Goal: Task Accomplishment & Management: Use online tool/utility

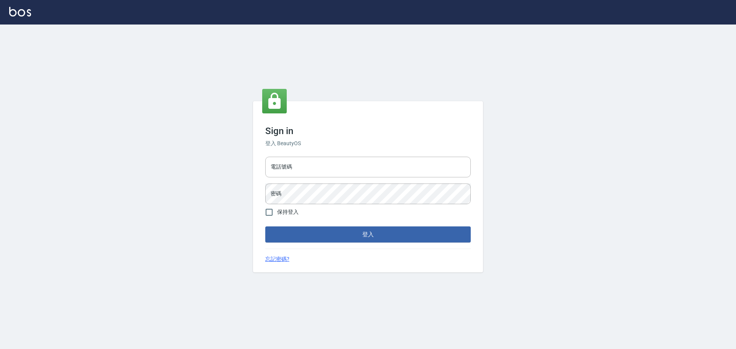
click at [313, 156] on div "電話號碼 電話號碼 密碼 密碼" at bounding box center [367, 181] width 211 height 54
click at [323, 176] on input "電話號碼" at bounding box center [367, 167] width 205 height 21
type input "0989189977"
click at [265, 226] on button "登入" at bounding box center [367, 234] width 205 height 16
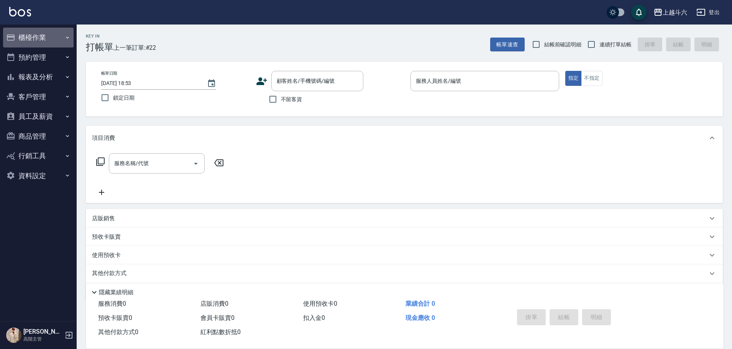
click at [57, 32] on button "櫃檯作業" at bounding box center [38, 38] width 70 height 20
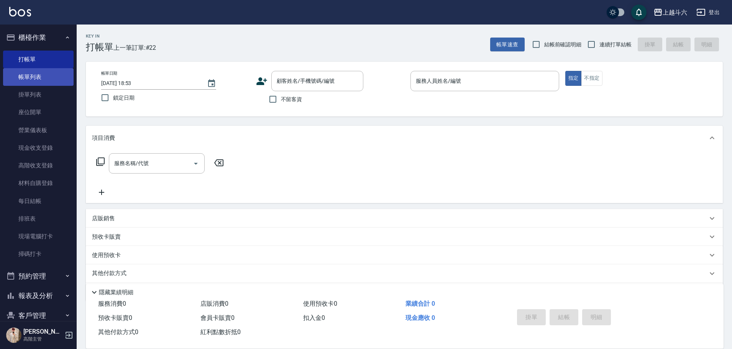
click at [54, 70] on link "帳單列表" at bounding box center [38, 77] width 70 height 18
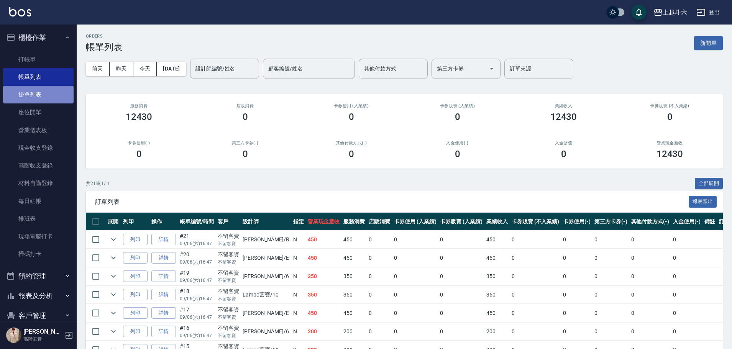
click at [59, 95] on link "掛單列表" at bounding box center [38, 95] width 70 height 18
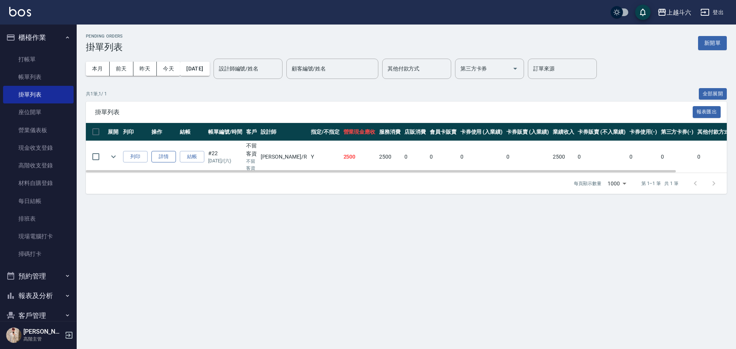
click at [165, 160] on link "詳情" at bounding box center [163, 157] width 25 height 12
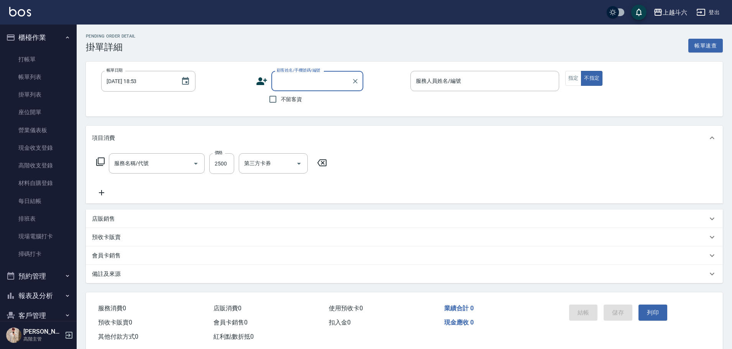
type input "[DATE] 17:21"
checkbox input "true"
type input "[PERSON_NAME]"
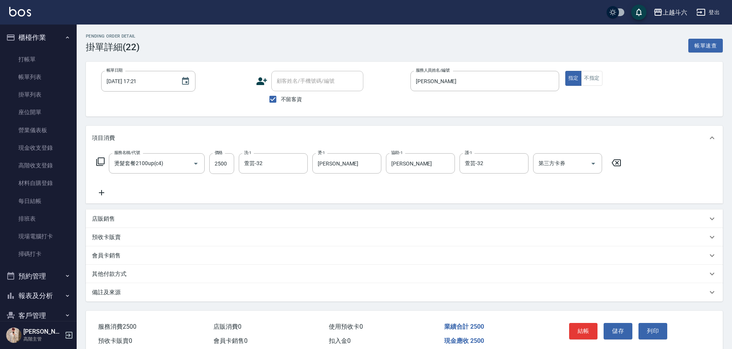
type input "燙髮套餐2100up(c4)"
click at [519, 166] on icon "Clear" at bounding box center [520, 164] width 8 height 8
type input "[PERSON_NAME]"
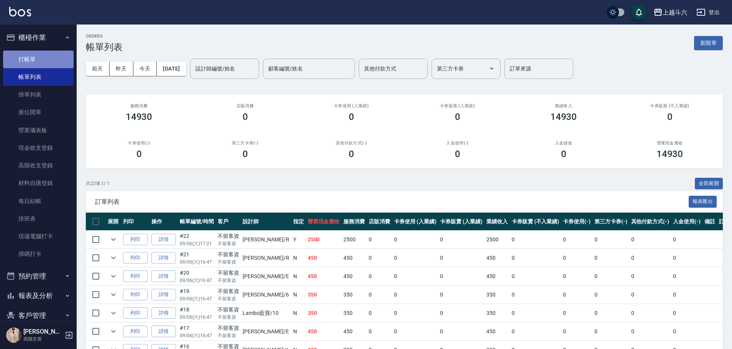
click at [49, 61] on link "打帳單" at bounding box center [38, 60] width 70 height 18
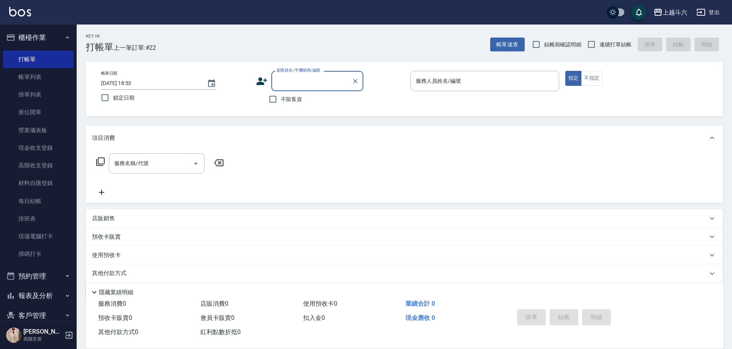
drag, startPoint x: 528, startPoint y: 82, endPoint x: 336, endPoint y: 124, distance: 196.4
click at [526, 85] on input "服務人員姓名/編號" at bounding box center [485, 80] width 142 height 13
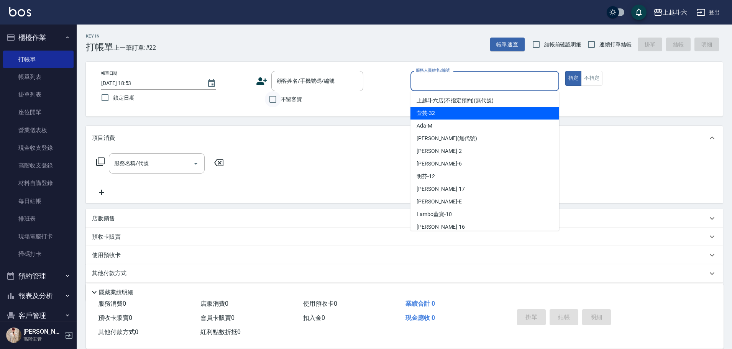
click at [274, 102] on input "不留客資" at bounding box center [273, 99] width 16 height 16
checkbox input "true"
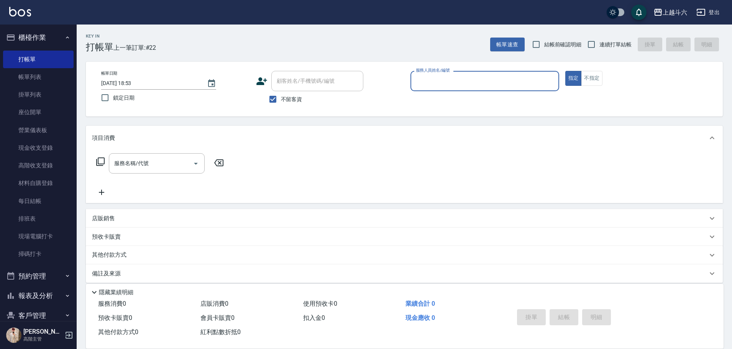
click at [615, 46] on span "連續打單結帳" at bounding box center [615, 45] width 32 height 8
click at [599, 46] on input "連續打單結帳" at bounding box center [591, 44] width 16 height 16
checkbox input "true"
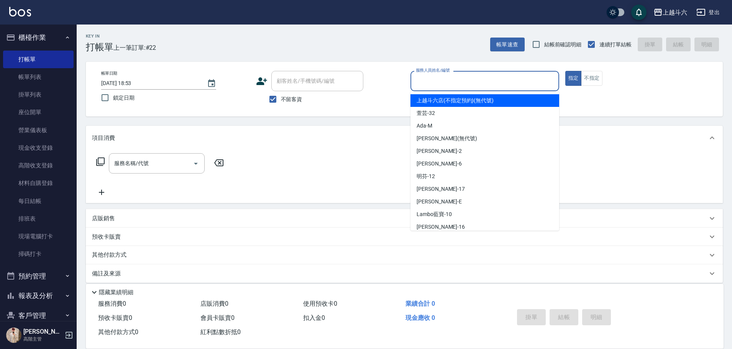
click at [497, 82] on input "服務人員姓名/編號" at bounding box center [485, 80] width 142 height 13
type input "[PERSON_NAME]"
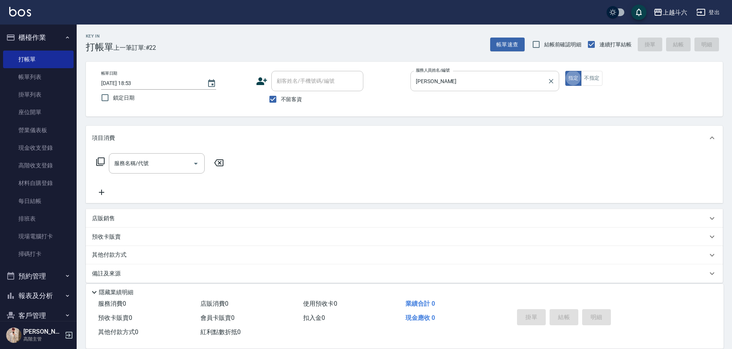
type button "true"
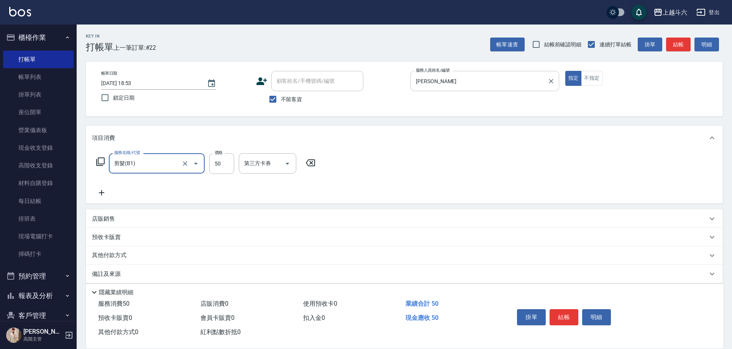
type input "剪髮(B1)"
type input "320"
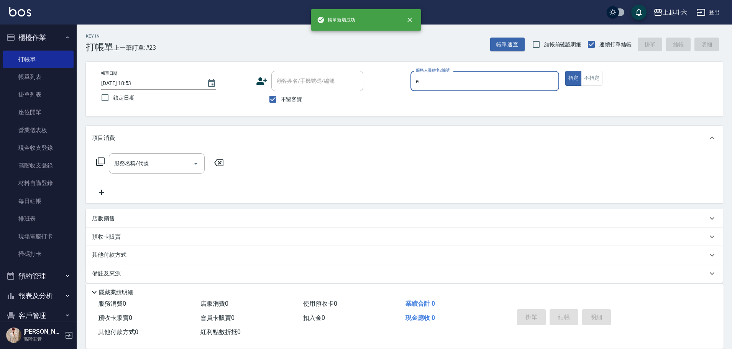
type input "[PERSON_NAME]"
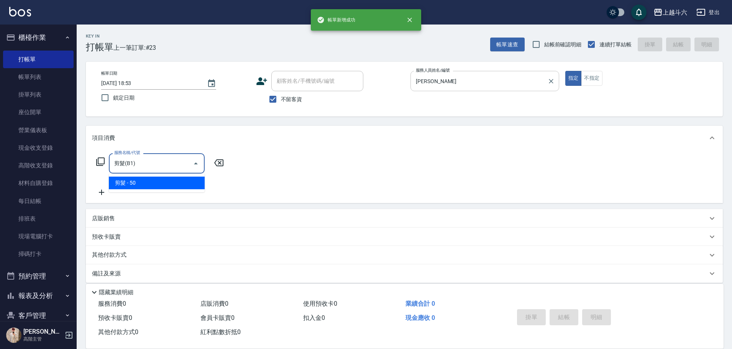
type input "剪髮(B1)"
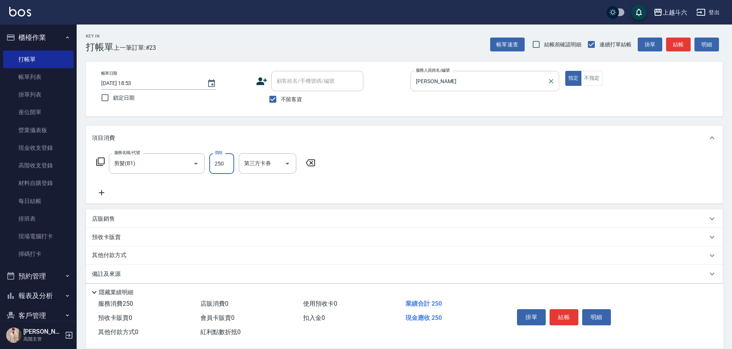
type input "250"
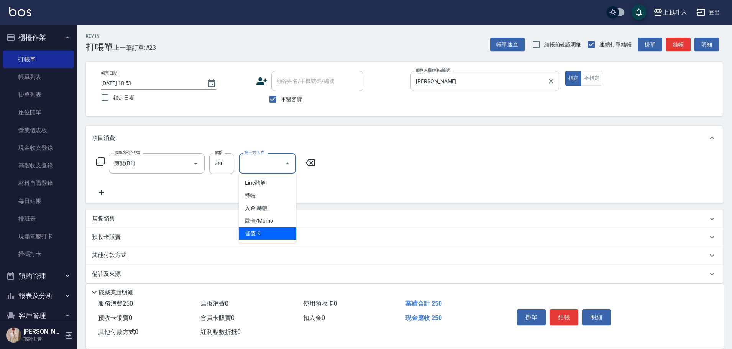
type input "儲值卡"
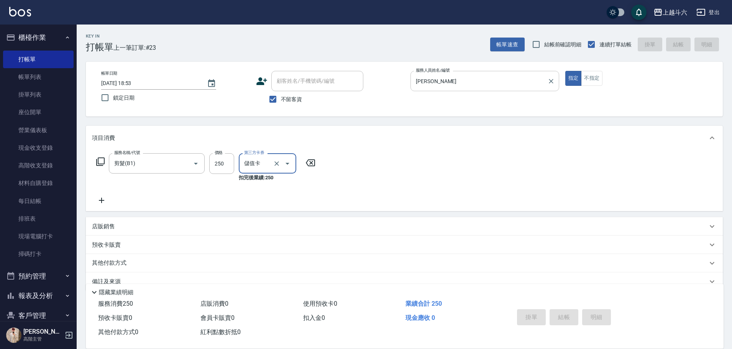
type input "[DATE] 18:54"
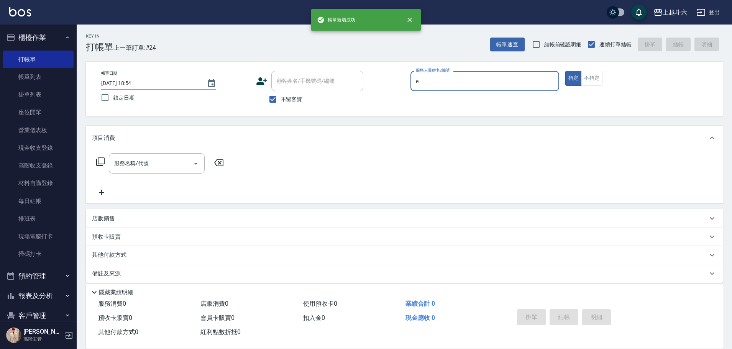
type input "[PERSON_NAME]"
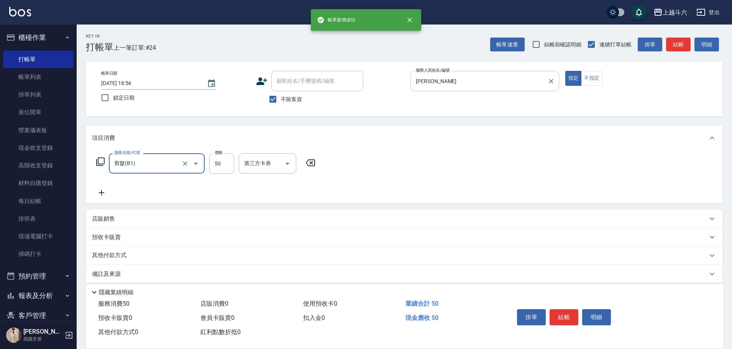
type input "剪髮(B1)"
type input "250"
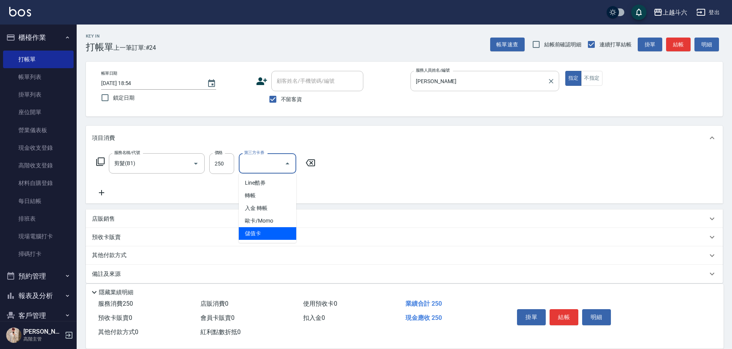
type input "儲值卡"
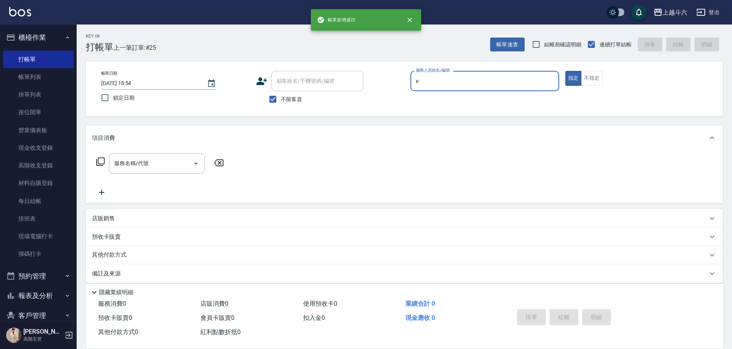
type input "[PERSON_NAME]"
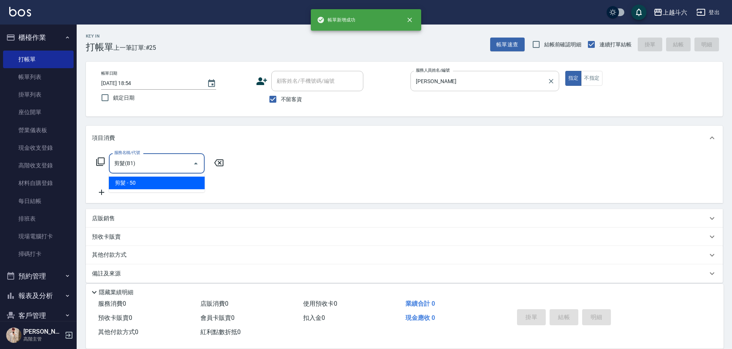
type input "剪髮(B1)"
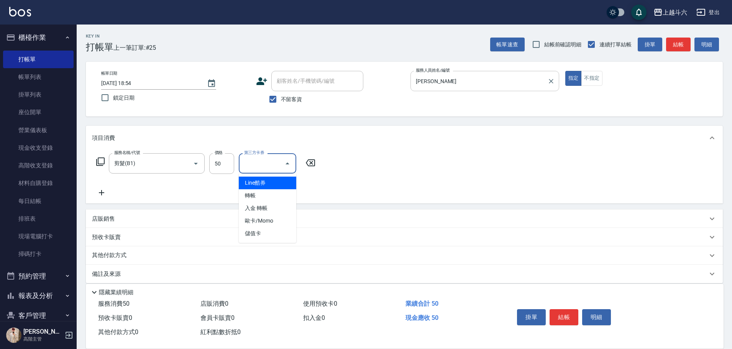
type input "儲值卡"
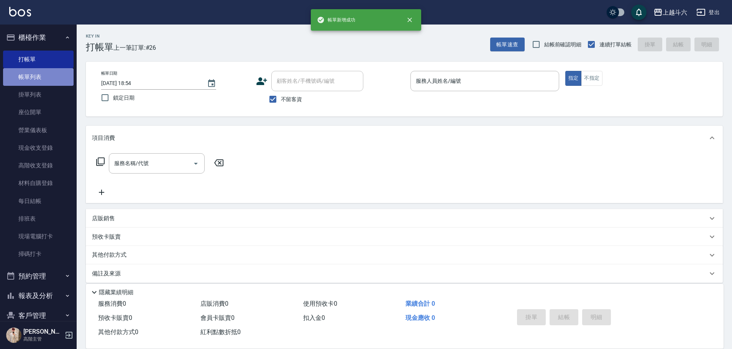
click at [52, 78] on link "帳單列表" at bounding box center [38, 77] width 70 height 18
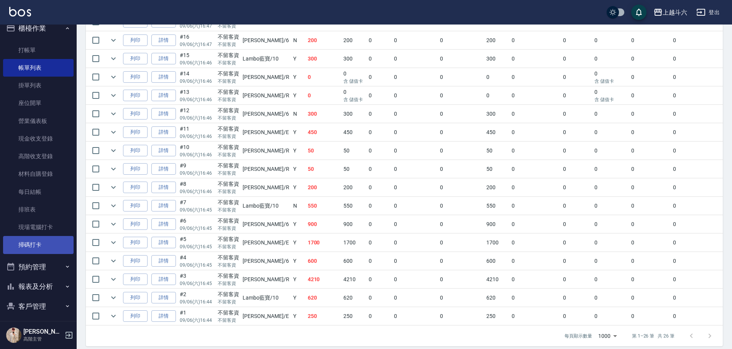
scroll to position [92, 0]
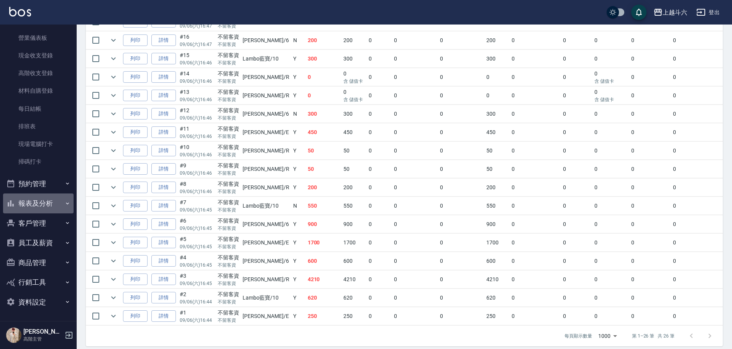
click at [58, 201] on button "報表及分析" at bounding box center [38, 203] width 70 height 20
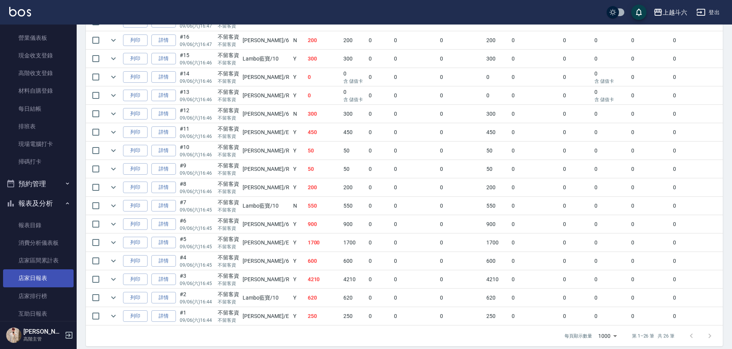
click at [53, 275] on link "店家日報表" at bounding box center [38, 278] width 70 height 18
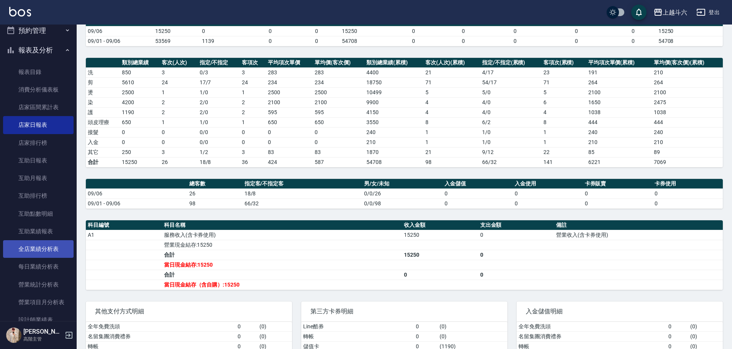
scroll to position [322, 0]
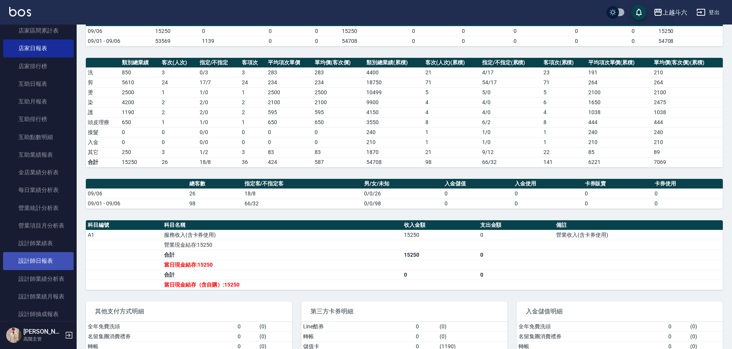
click at [58, 266] on link "設計師日報表" at bounding box center [38, 261] width 70 height 18
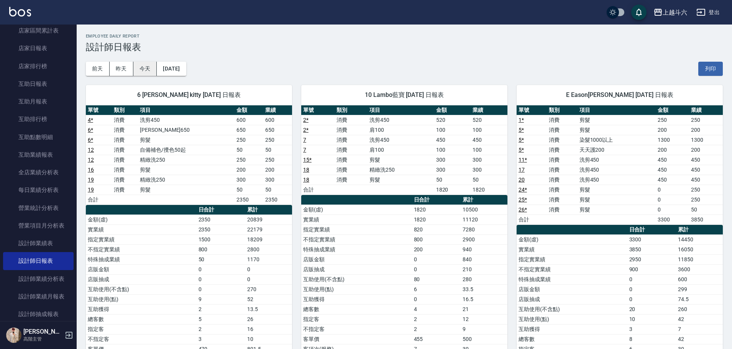
click at [148, 72] on button "今天" at bounding box center [145, 69] width 24 height 14
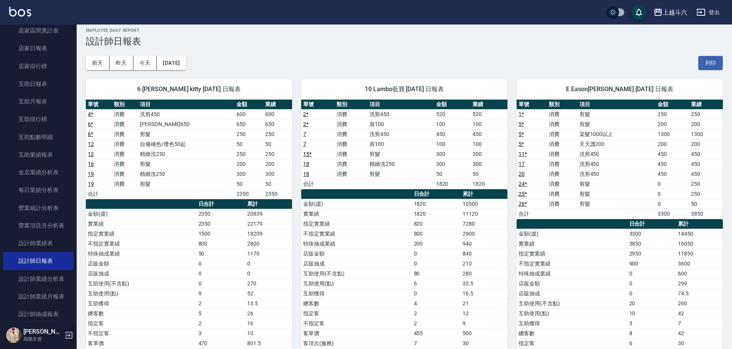
scroll to position [38, 0]
